Goal: Find specific page/section: Find specific page/section

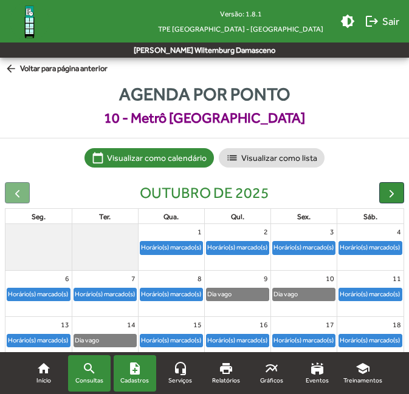
click at [132, 365] on mat-icon "note_add" at bounding box center [134, 368] width 15 height 15
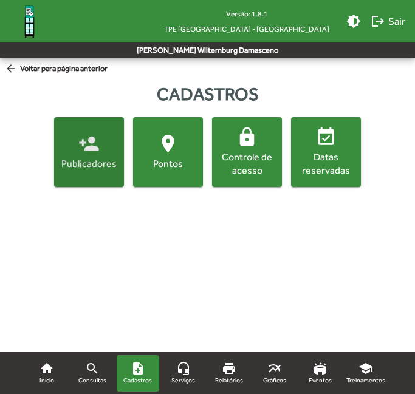
click at [102, 152] on span "person_add Publicadores" at bounding box center [88, 152] width 65 height 38
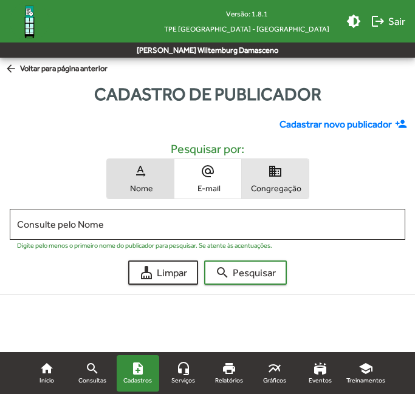
click at [257, 197] on span "domain Congregação" at bounding box center [275, 178] width 67 height 39
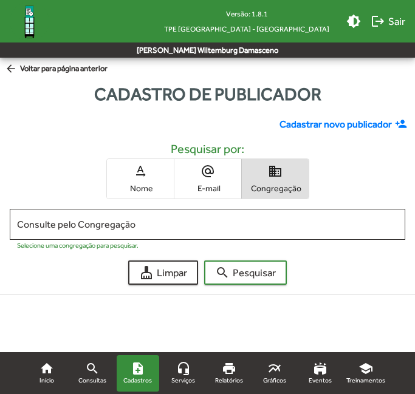
click at [251, 226] on input "Consulte pelo Congregação" at bounding box center [207, 224] width 381 height 11
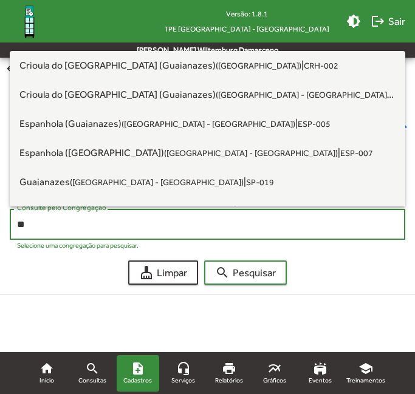
type input "*"
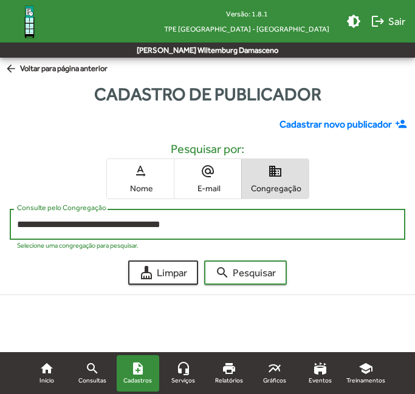
type input "**********"
click at [204, 260] on button "search Pesquisar" at bounding box center [245, 272] width 83 height 24
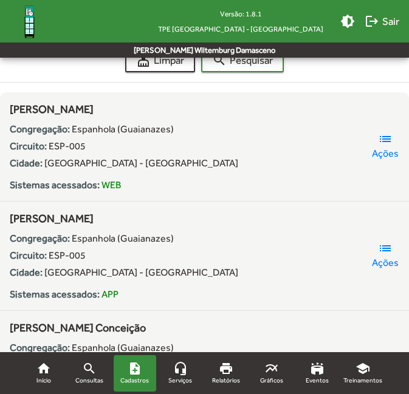
scroll to position [213, 0]
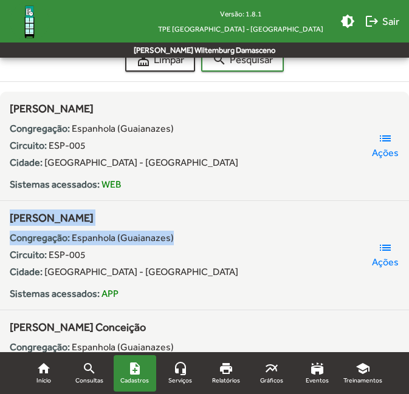
drag, startPoint x: 251, startPoint y: 226, endPoint x: -15, endPoint y: 219, distance: 266.0
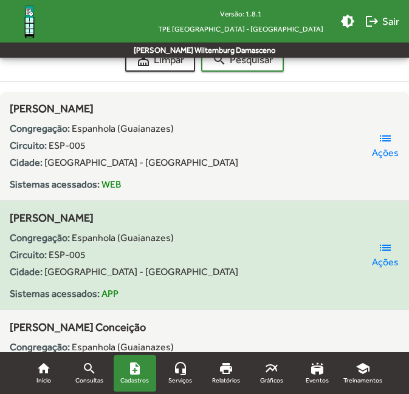
click at [169, 250] on div "Circuito: ESP-005" at bounding box center [190, 255] width 361 height 15
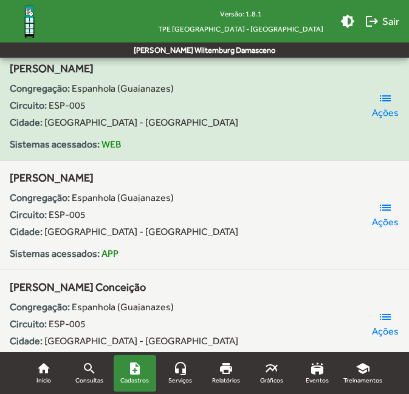
scroll to position [257, 0]
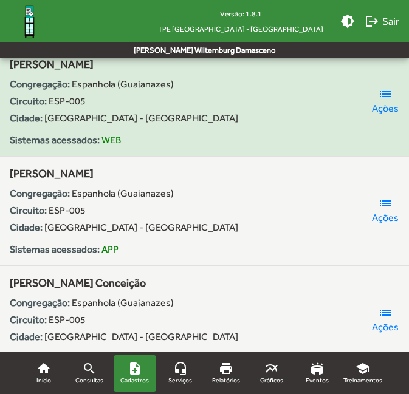
click at [291, 266] on mat-list-item "[PERSON_NAME] Conceição Congregação: Espanhola ([GEOGRAPHIC_DATA]) Circuito: ES…" at bounding box center [204, 320] width 409 height 109
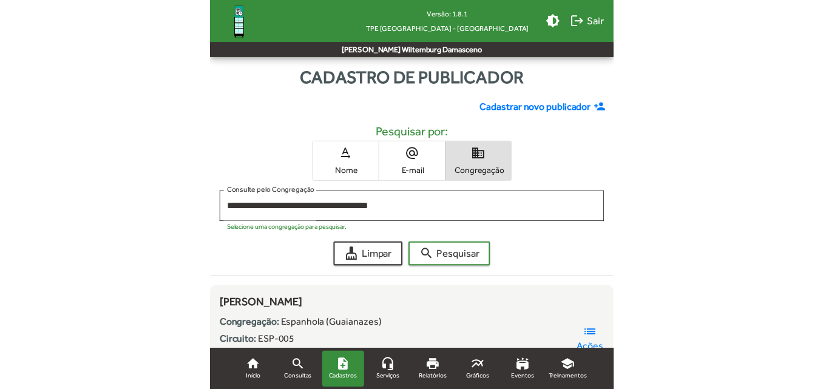
scroll to position [0, 0]
